Goal: Task Accomplishment & Management: Manage account settings

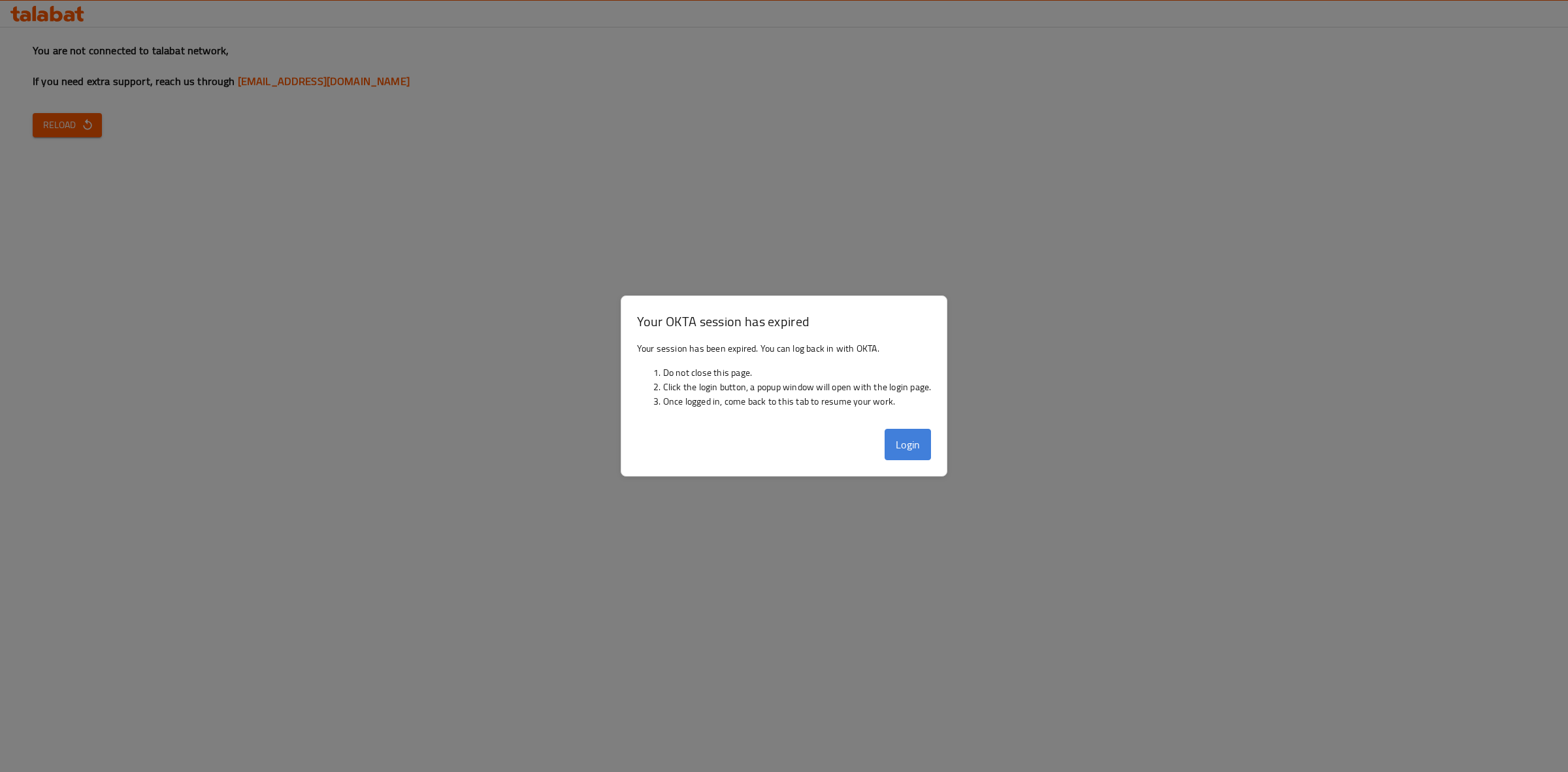
click at [895, 442] on button "Login" at bounding box center [908, 444] width 47 height 31
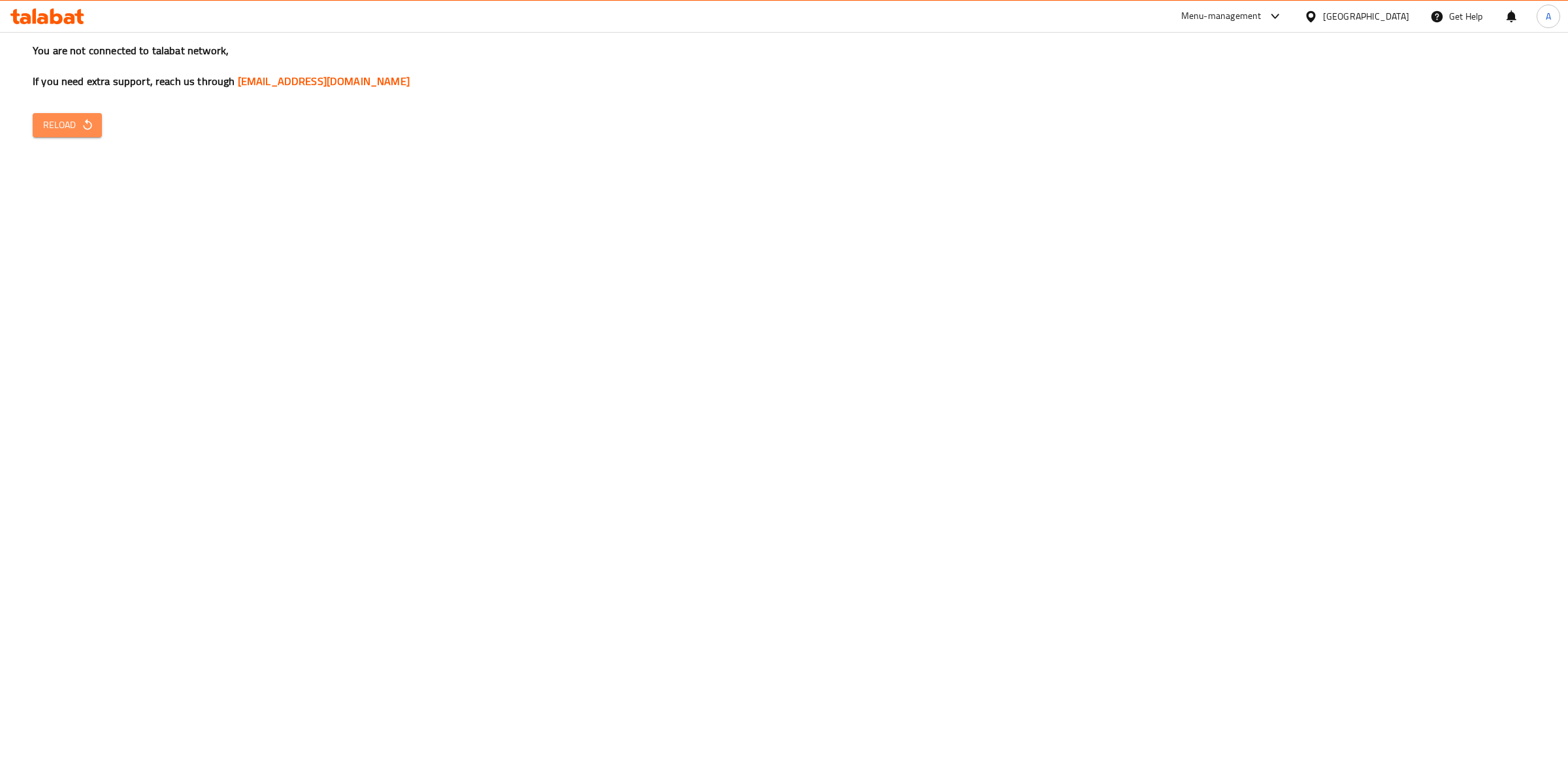
click at [84, 118] on span "Reload" at bounding box center [67, 125] width 48 height 16
drag, startPoint x: 76, startPoint y: 142, endPoint x: 63, endPoint y: 123, distance: 23.0
click at [63, 123] on div "You are not connected to talabat network, If you need extra support, reach us t…" at bounding box center [784, 386] width 1568 height 772
click at [63, 123] on span "Reload" at bounding box center [67, 125] width 48 height 16
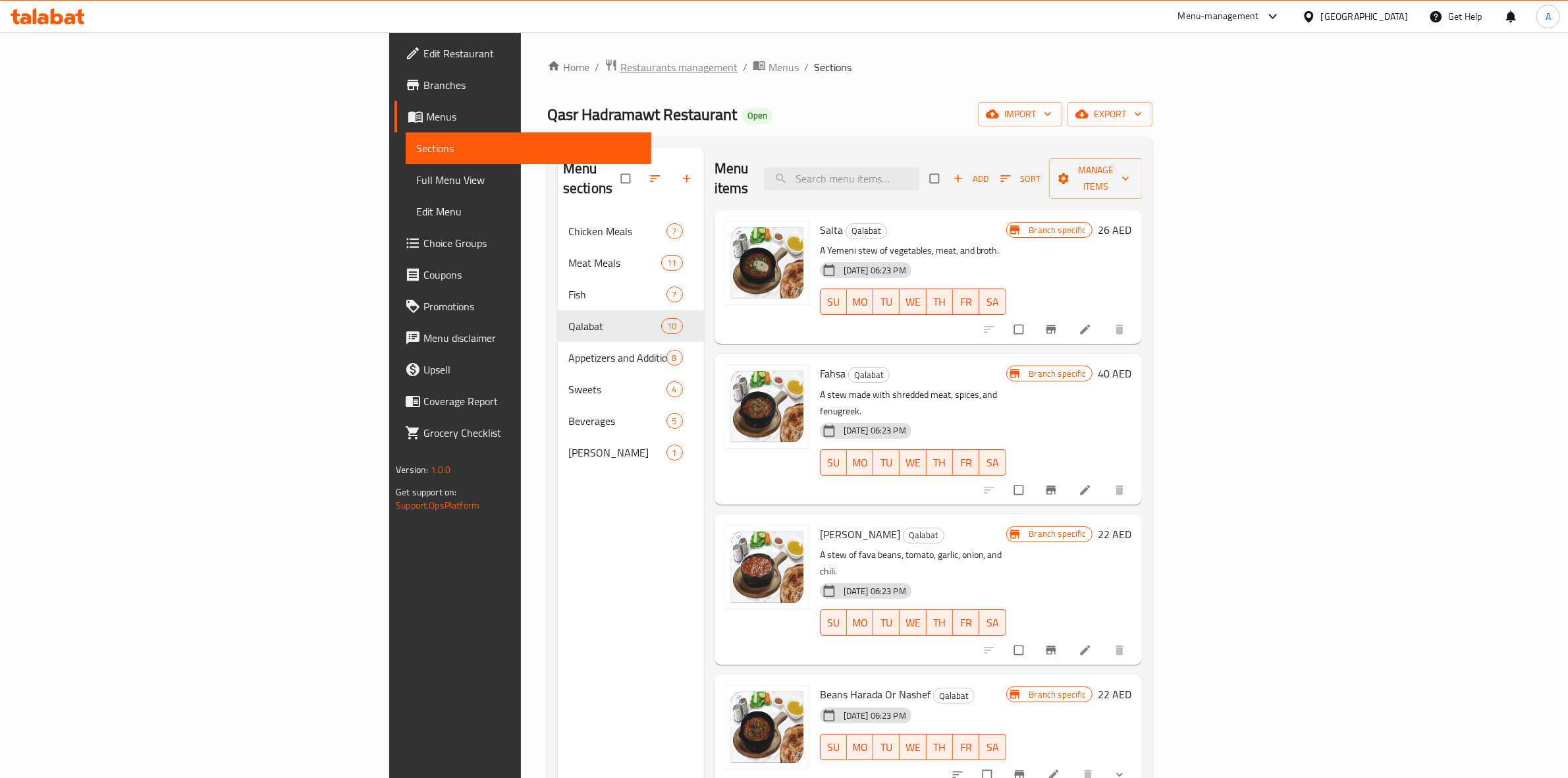
click at [620, 67] on span "Restaurants management" at bounding box center [678, 67] width 117 height 15
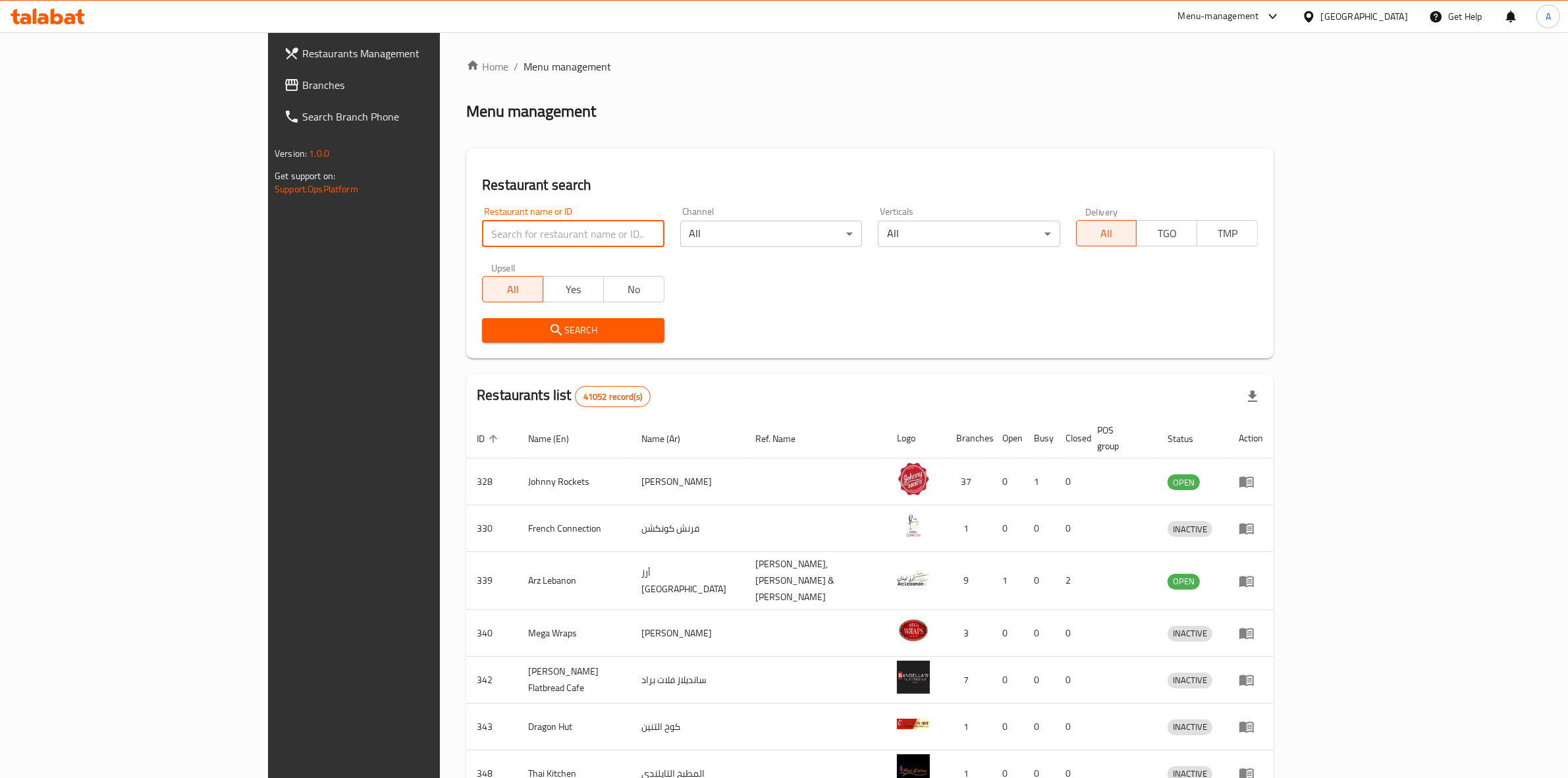
click at [482, 237] on input "search" at bounding box center [572, 234] width 182 height 26
type input "waraq & laymoon"
click at [525, 326] on span "Search" at bounding box center [572, 330] width 160 height 16
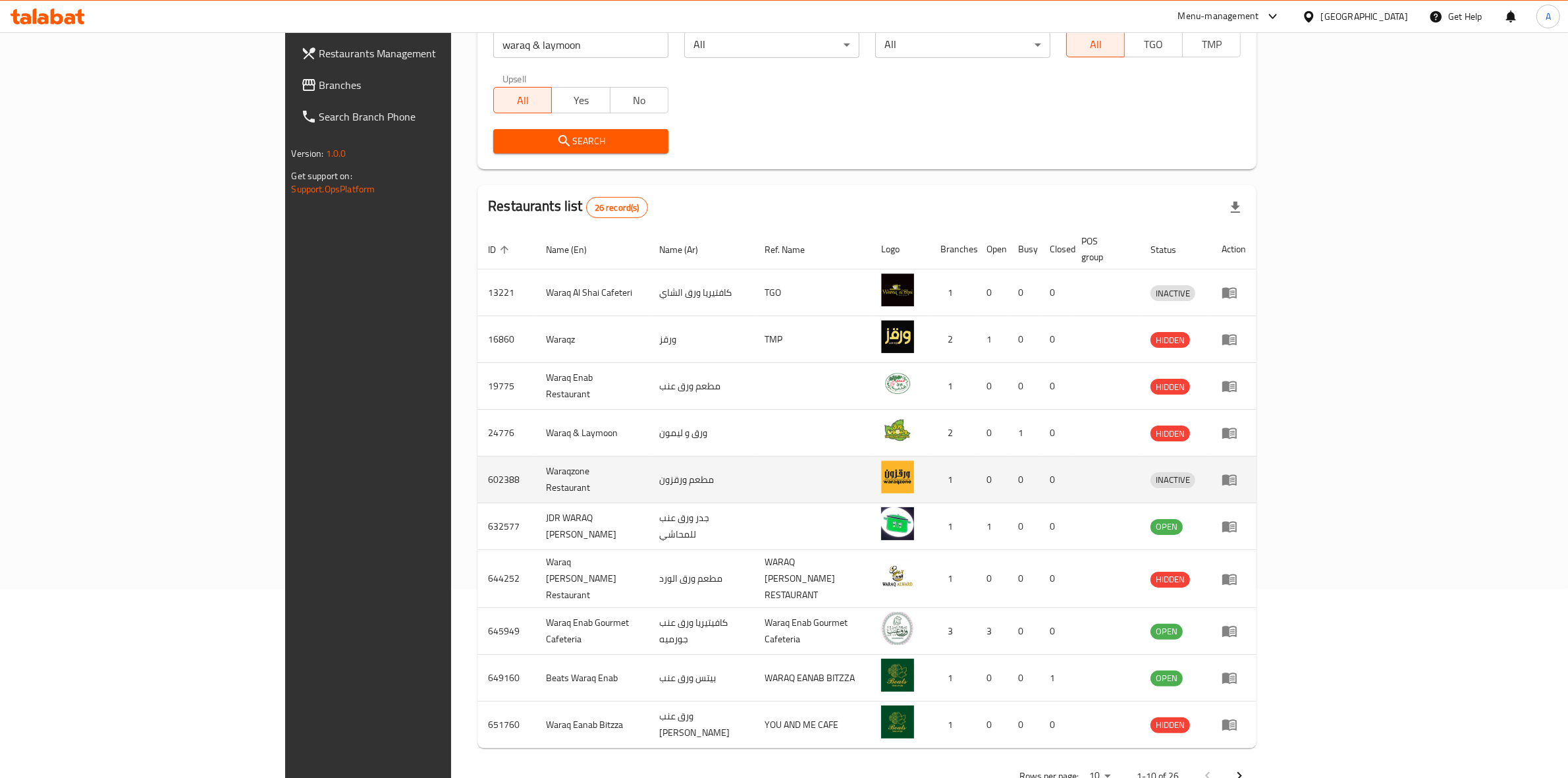
scroll to position [203, 0]
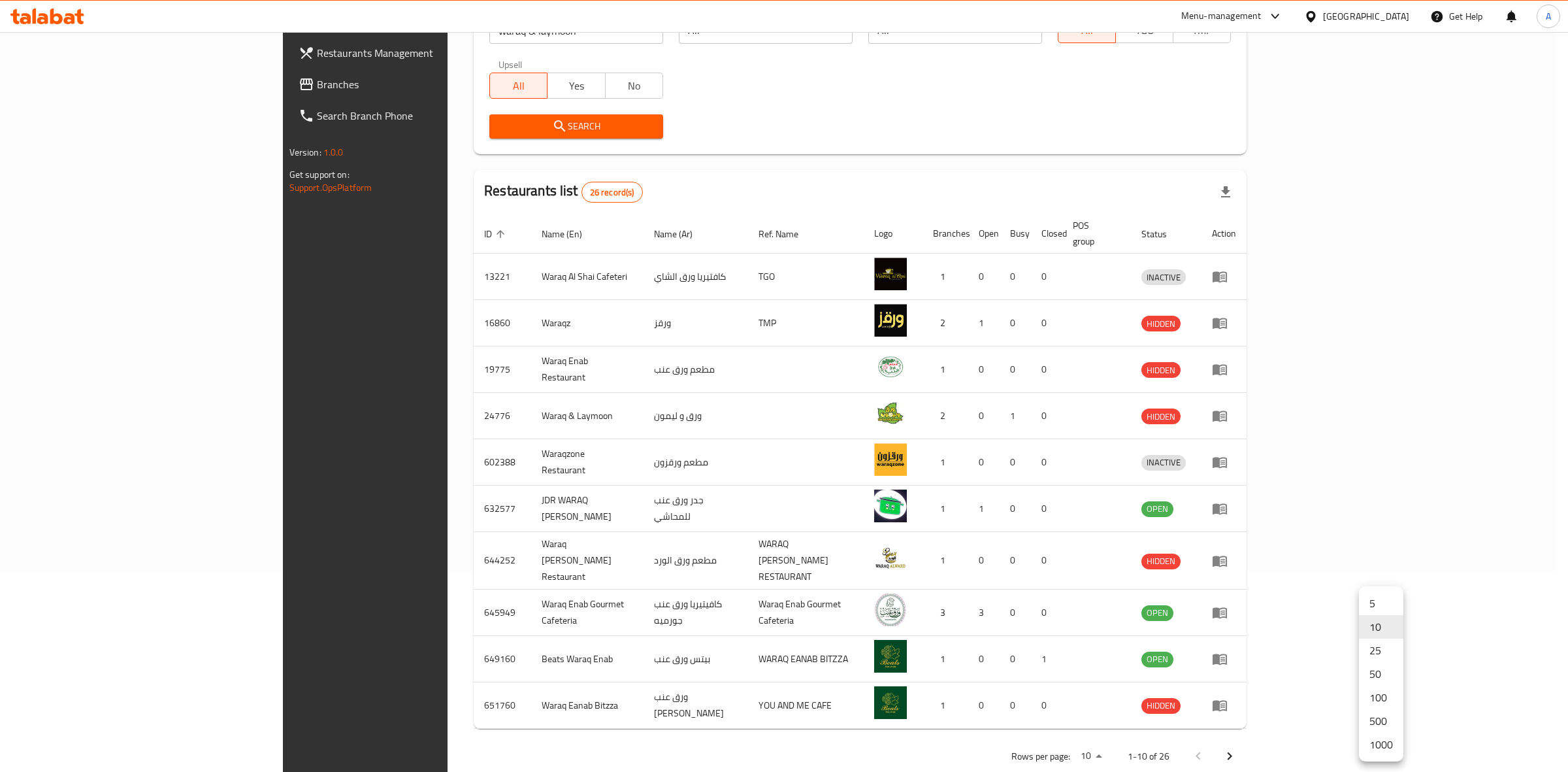
click at [1375, 570] on body "​ Menu-management [GEOGRAPHIC_DATA] Get Help A Restaurants Management Branches …" at bounding box center [784, 200] width 1568 height 740
click at [1382, 751] on li "1000" at bounding box center [1381, 744] width 45 height 23
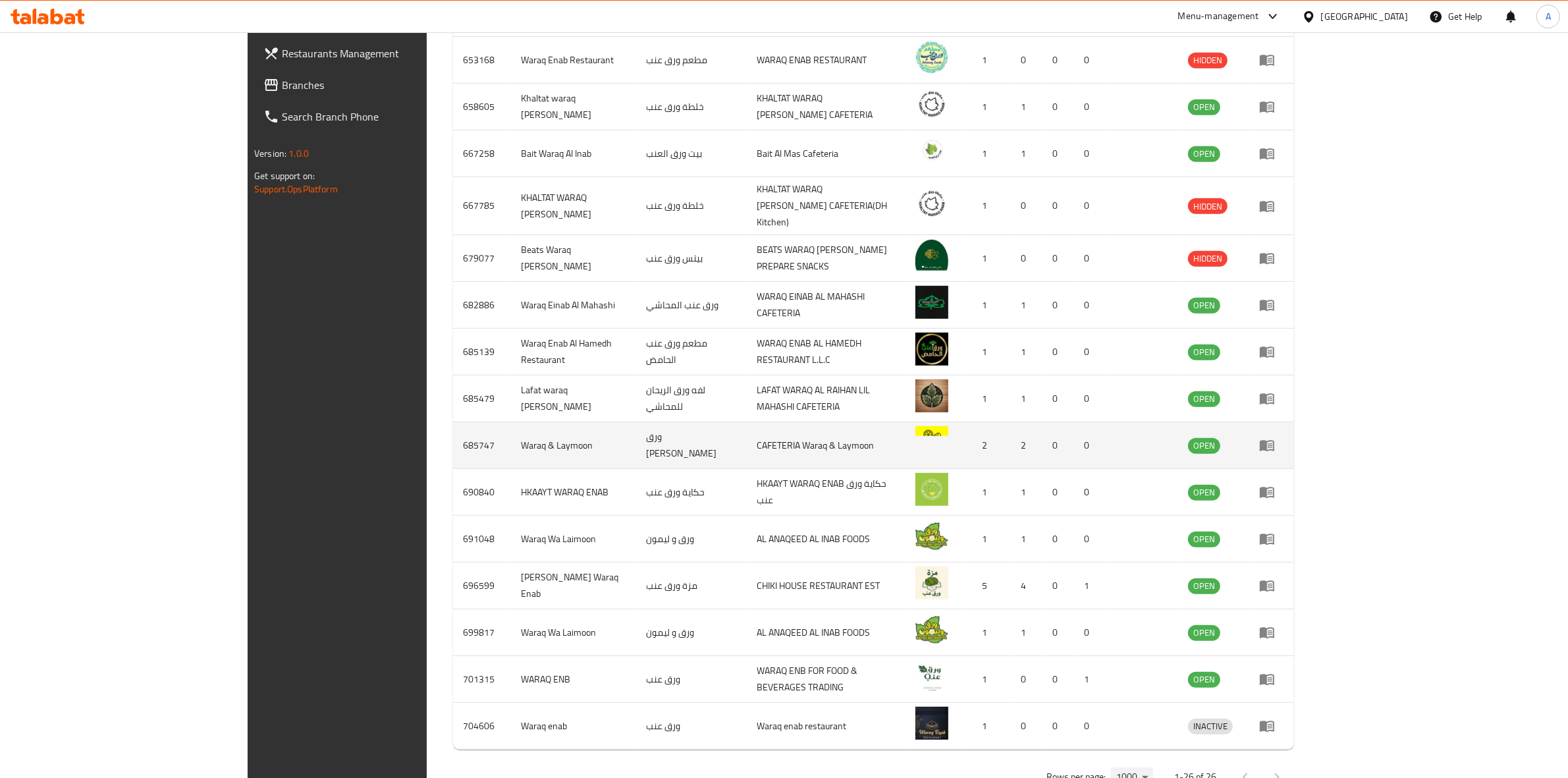
scroll to position [944, 0]
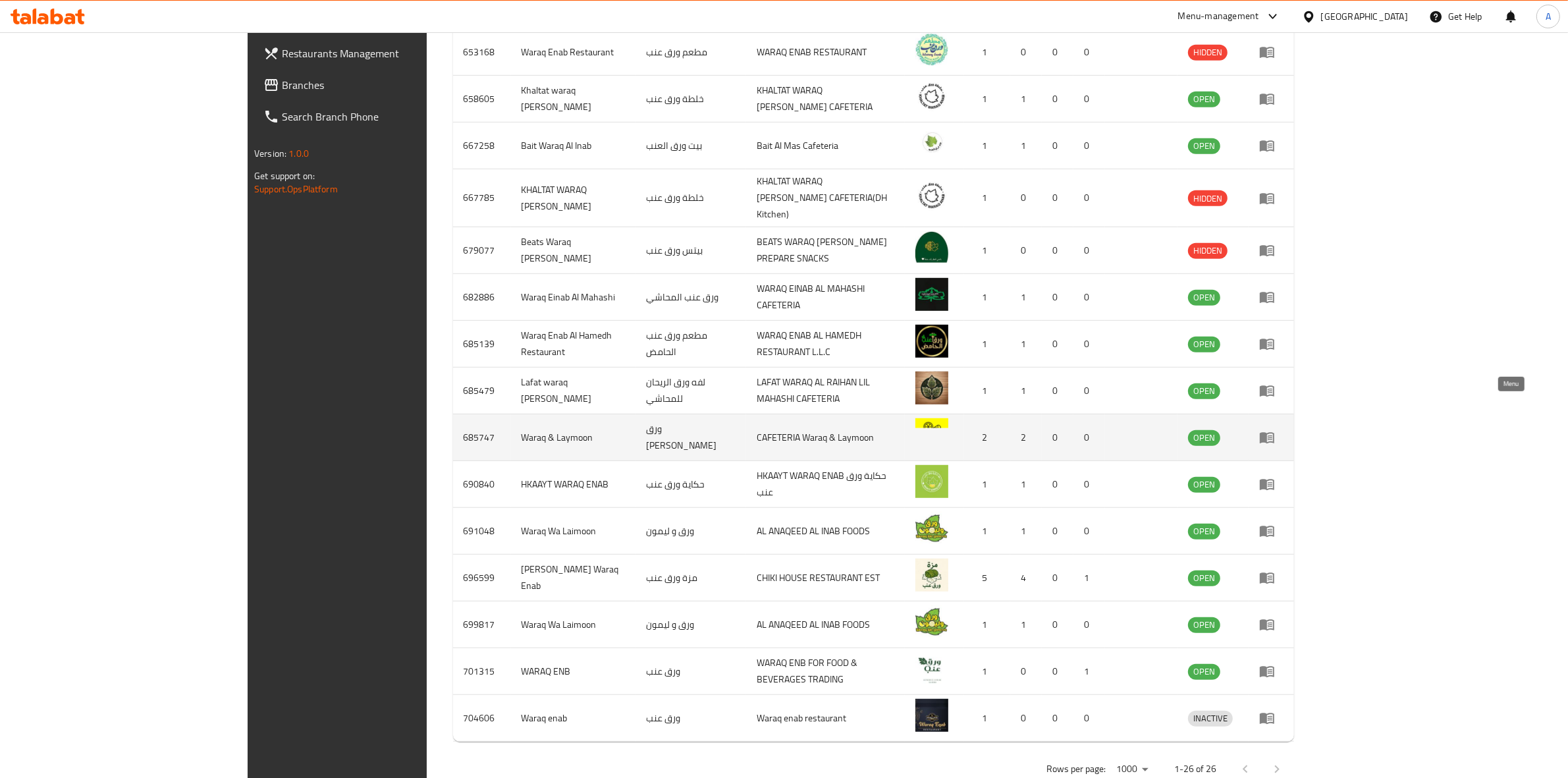
click at [1272, 436] on icon "enhanced table" at bounding box center [1270, 438] width 4 height 5
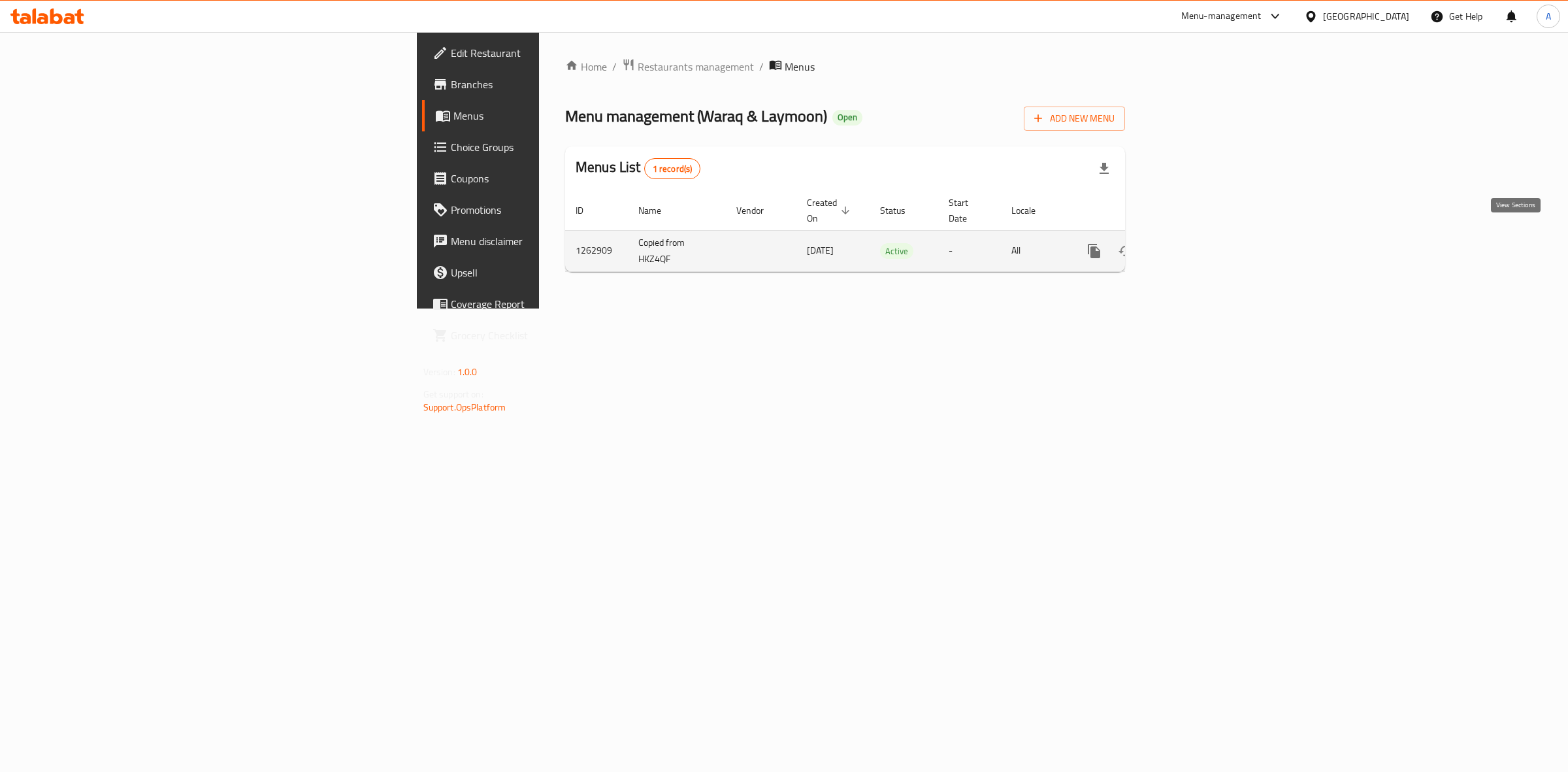
click at [1194, 245] on icon "enhanced table" at bounding box center [1188, 251] width 12 height 12
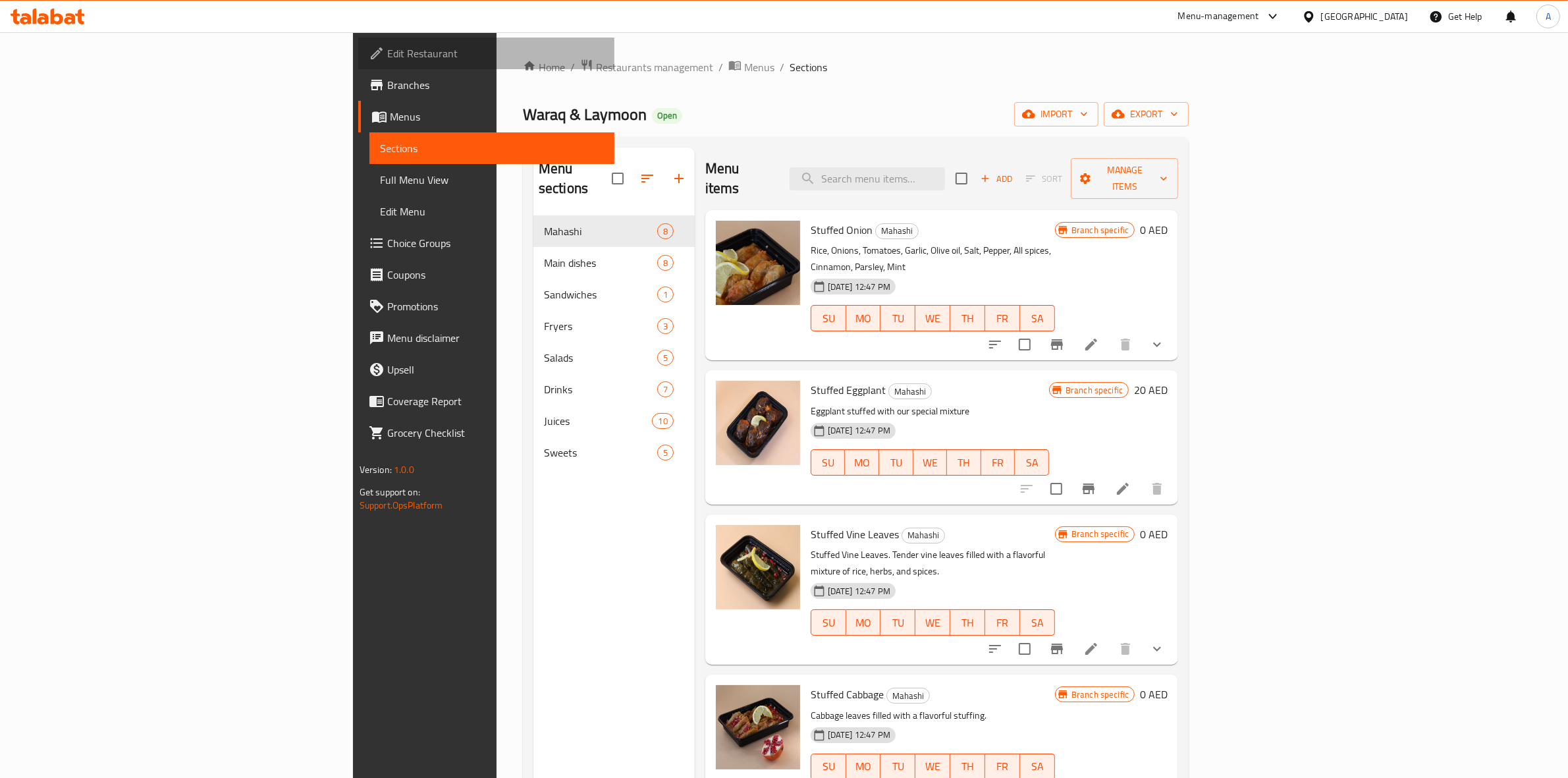
click at [387, 51] on span "Edit Restaurant" at bounding box center [495, 53] width 217 height 15
